Goal: Task Accomplishment & Management: Use online tool/utility

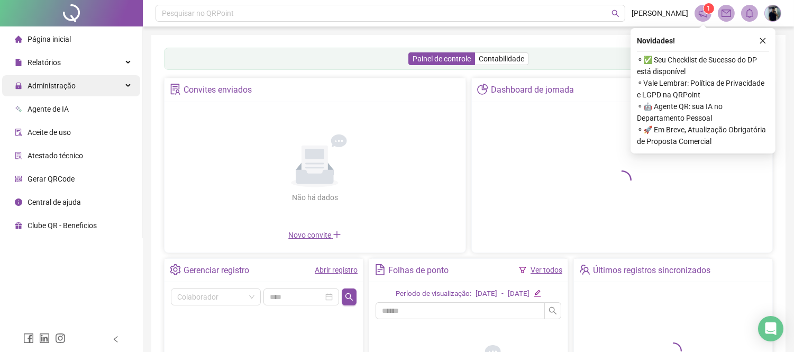
click at [94, 81] on div "Administração" at bounding box center [71, 85] width 138 height 21
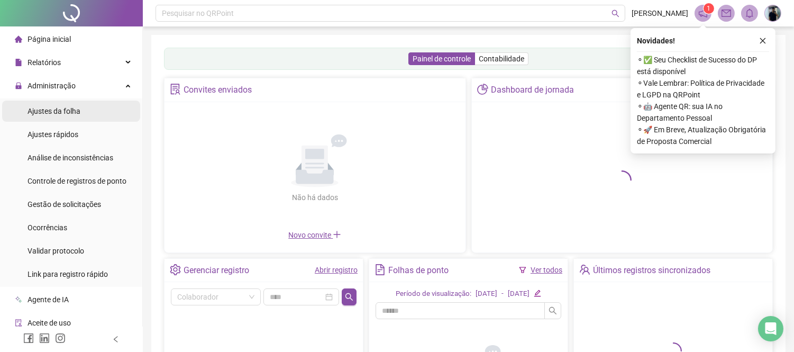
click at [90, 109] on li "Ajustes da folha" at bounding box center [71, 110] width 138 height 21
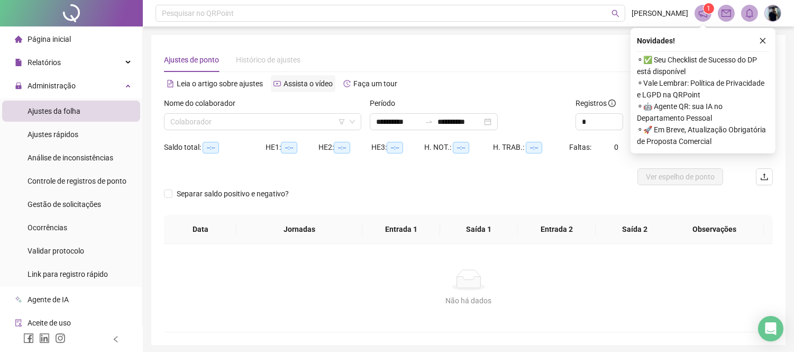
type input "**********"
click at [87, 202] on span "Gestão de solicitações" at bounding box center [63, 204] width 73 height 8
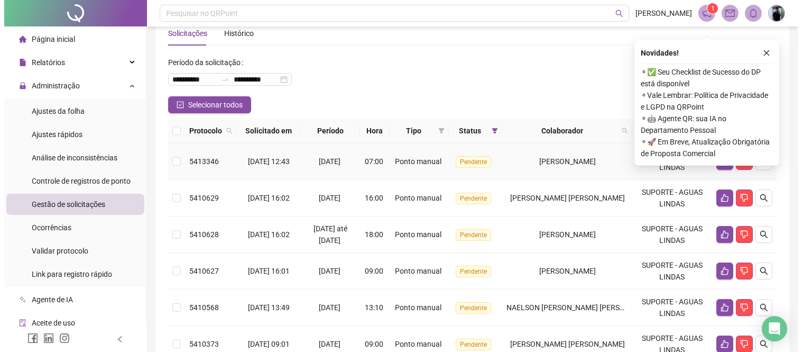
scroll to position [25, 0]
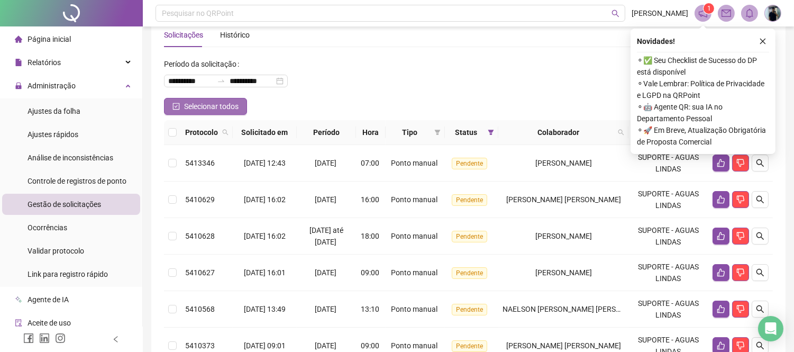
click at [199, 107] on span "Selecionar todos" at bounding box center [211, 106] width 54 height 12
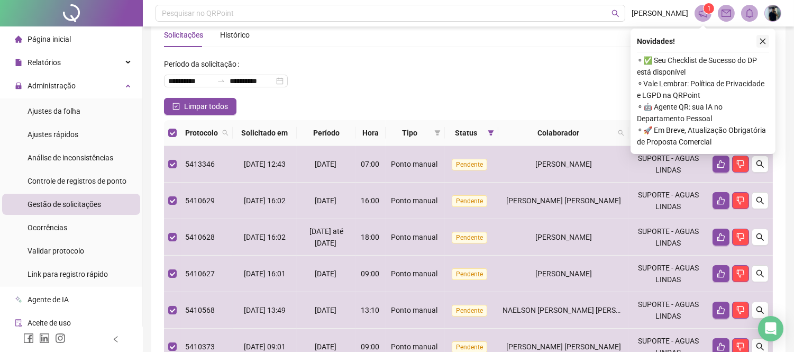
click at [762, 38] on icon "close" at bounding box center [762, 41] width 7 height 7
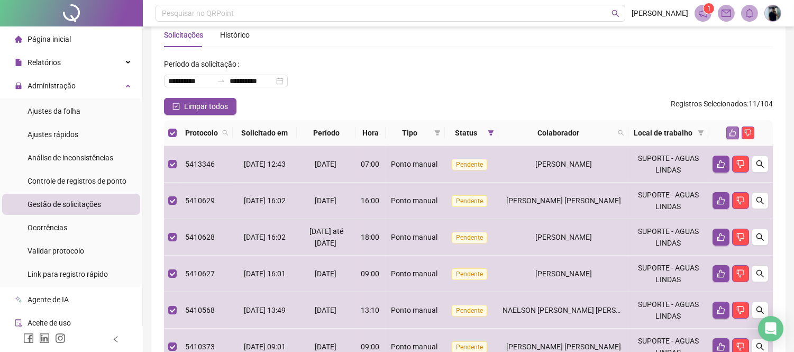
click at [733, 134] on icon "like" at bounding box center [732, 132] width 7 height 7
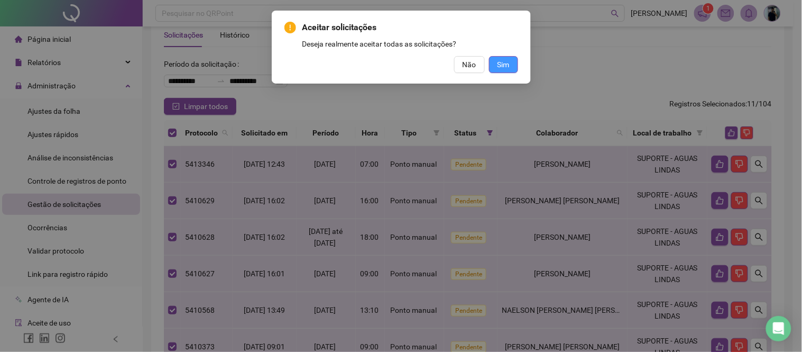
click at [511, 62] on button "Sim" at bounding box center [503, 64] width 29 height 17
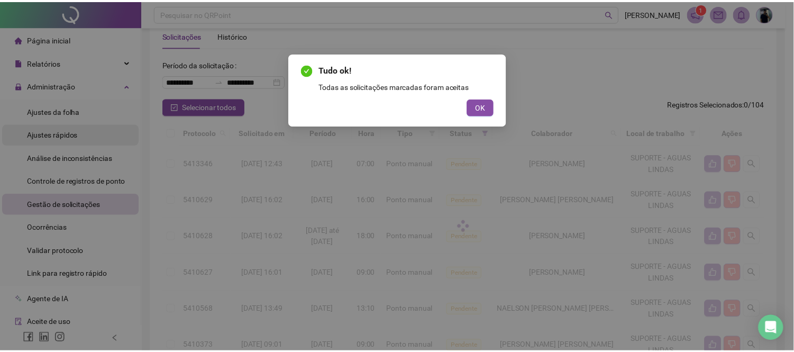
scroll to position [0, 0]
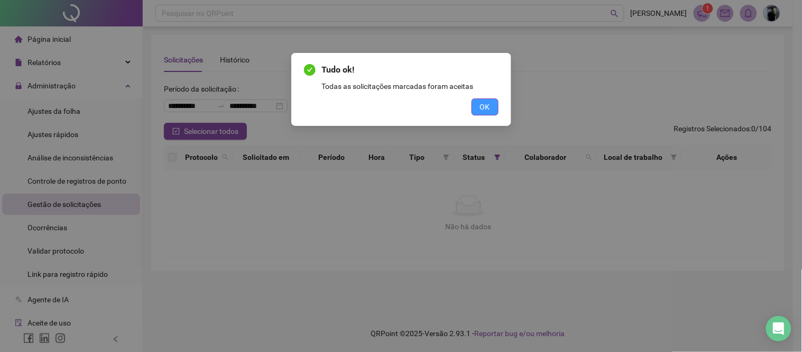
click at [490, 99] on button "OK" at bounding box center [485, 106] width 27 height 17
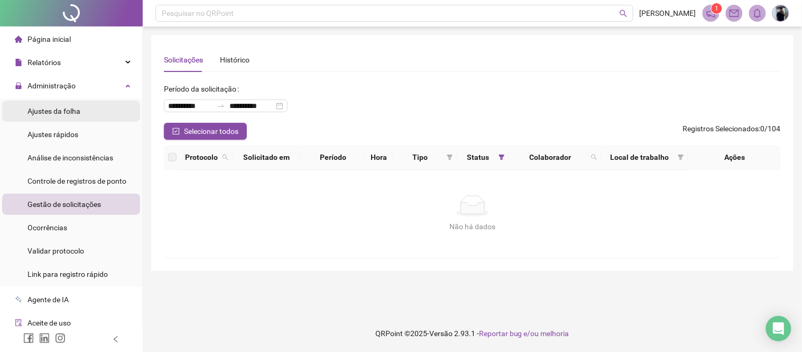
click at [80, 111] on li "Ajustes da folha" at bounding box center [71, 110] width 138 height 21
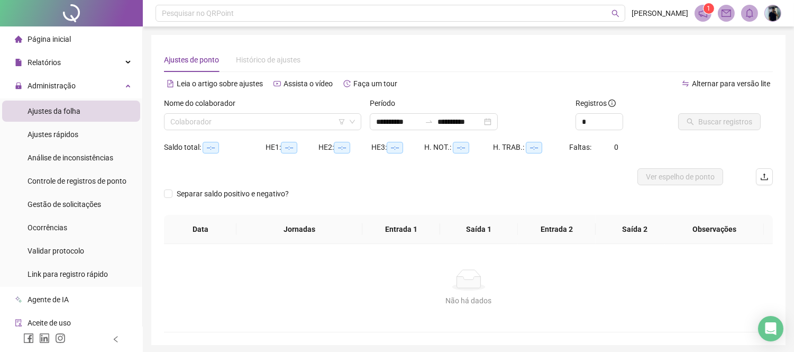
type input "**********"
click at [241, 117] on input "search" at bounding box center [257, 122] width 175 height 16
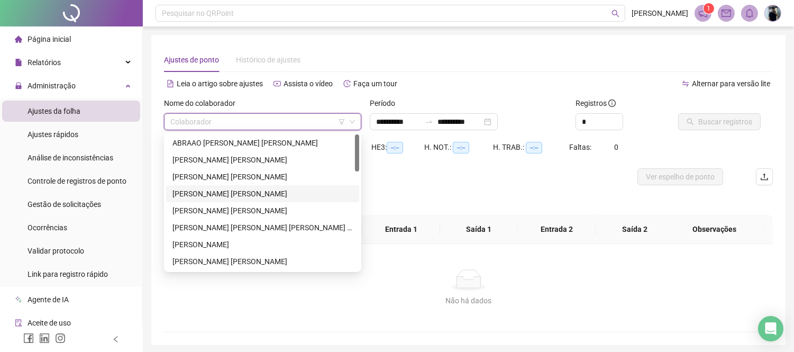
click at [251, 192] on div "[PERSON_NAME] [PERSON_NAME]" at bounding box center [262, 194] width 180 height 12
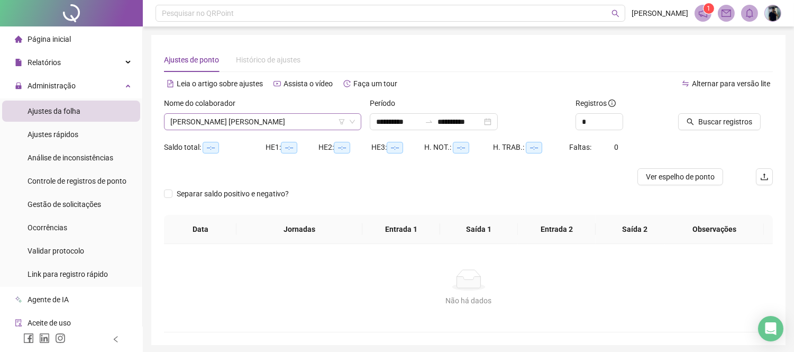
click at [274, 114] on span "[PERSON_NAME] [PERSON_NAME]" at bounding box center [262, 122] width 185 height 16
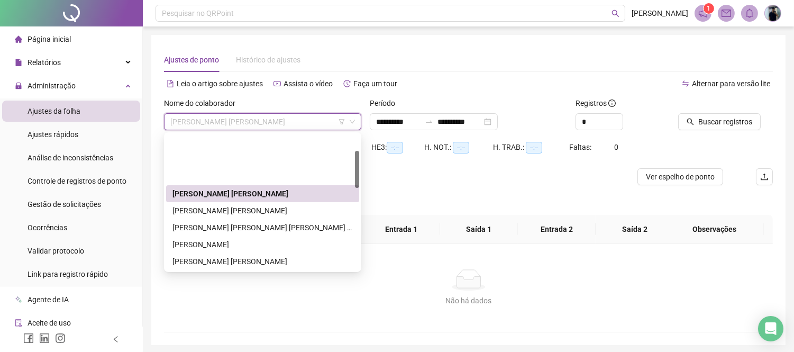
scroll to position [59, 0]
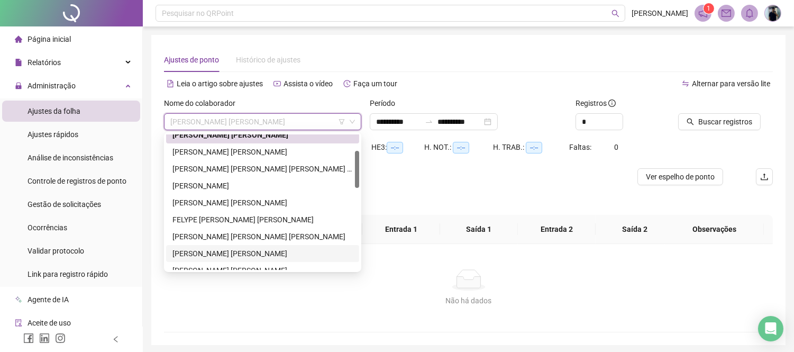
click at [220, 253] on div "[PERSON_NAME] [PERSON_NAME]" at bounding box center [262, 253] width 180 height 12
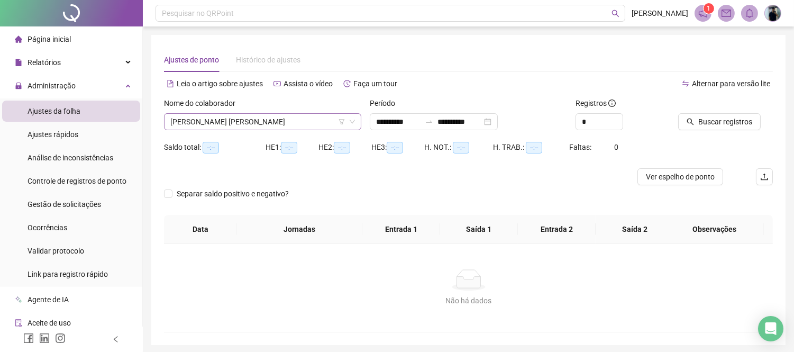
click at [277, 116] on span "[PERSON_NAME] [PERSON_NAME]" at bounding box center [262, 122] width 185 height 16
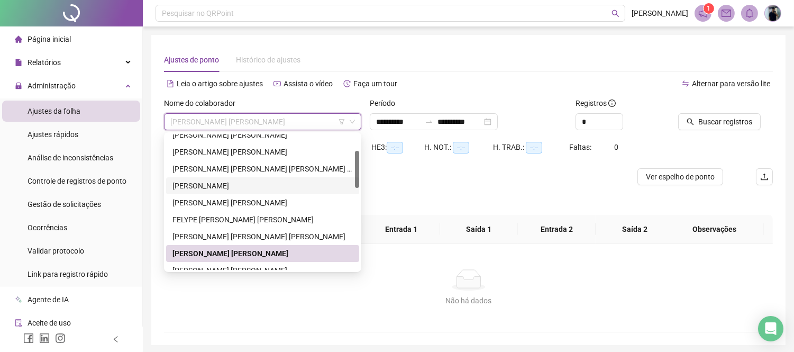
scroll to position [117, 0]
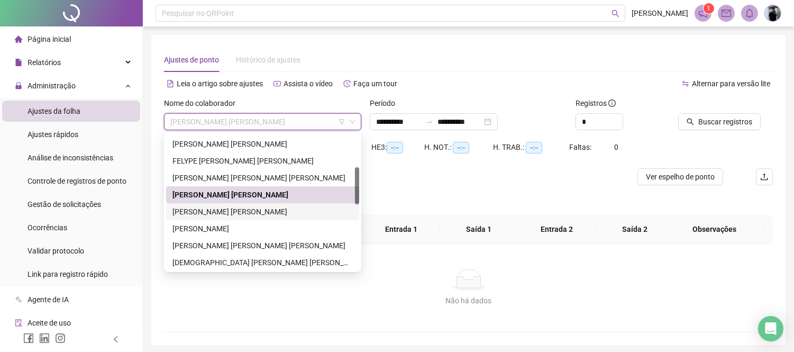
click at [233, 206] on div "[PERSON_NAME] [PERSON_NAME]" at bounding box center [262, 212] width 180 height 12
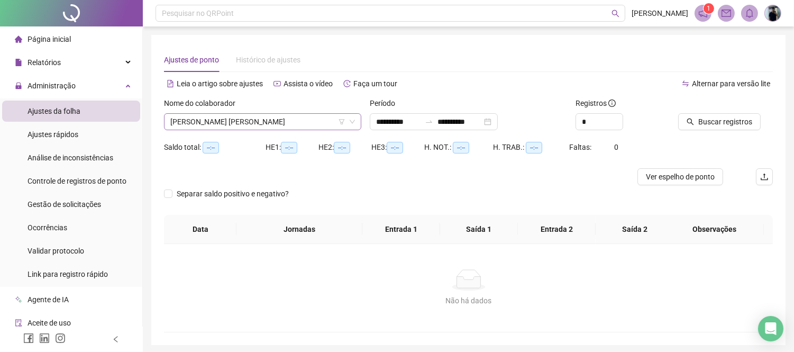
click at [289, 118] on span "[PERSON_NAME] [PERSON_NAME]" at bounding box center [262, 122] width 185 height 16
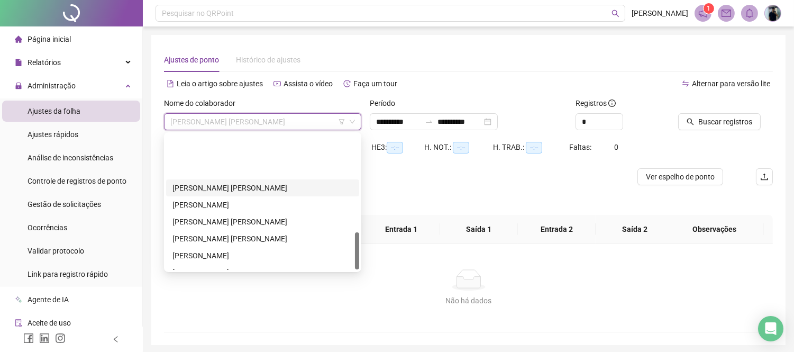
scroll to position [355, 0]
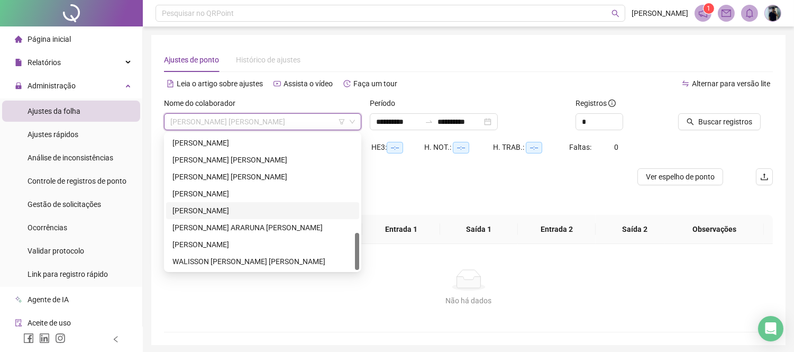
click at [215, 206] on div "[PERSON_NAME]" at bounding box center [262, 211] width 180 height 12
